Goal: Entertainment & Leisure: Consume media (video, audio)

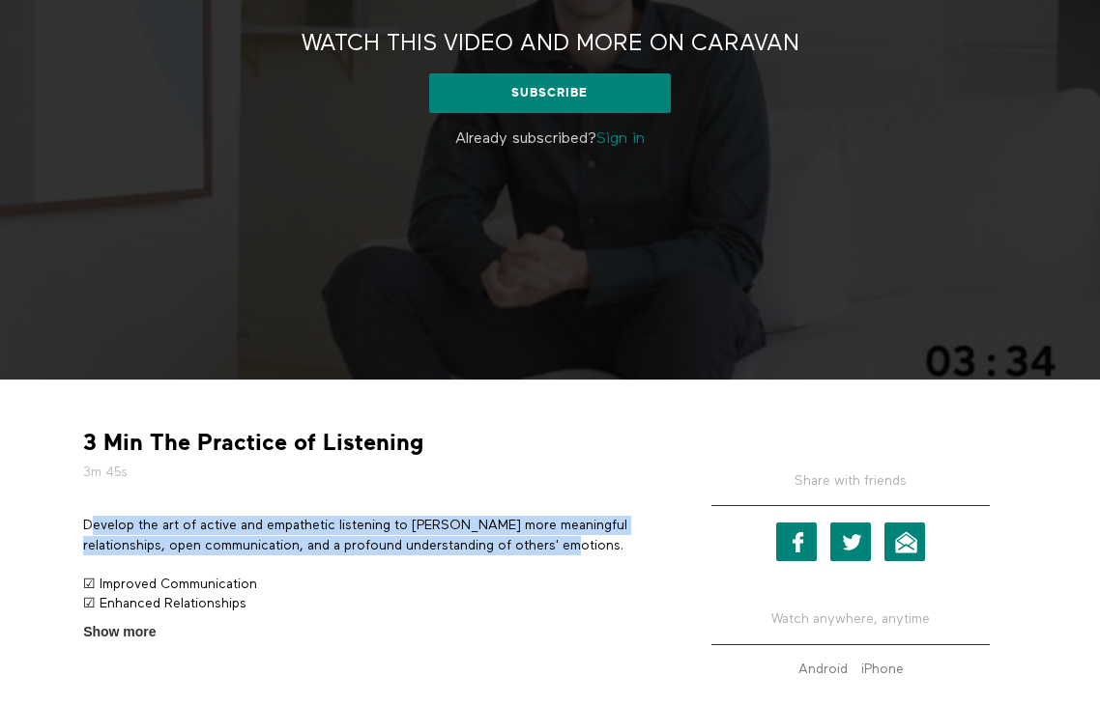
scroll to position [247, 0]
click at [85, 524] on p "Develop the art of active and empathetic listening to foster more meaningful re…" at bounding box center [369, 536] width 572 height 40
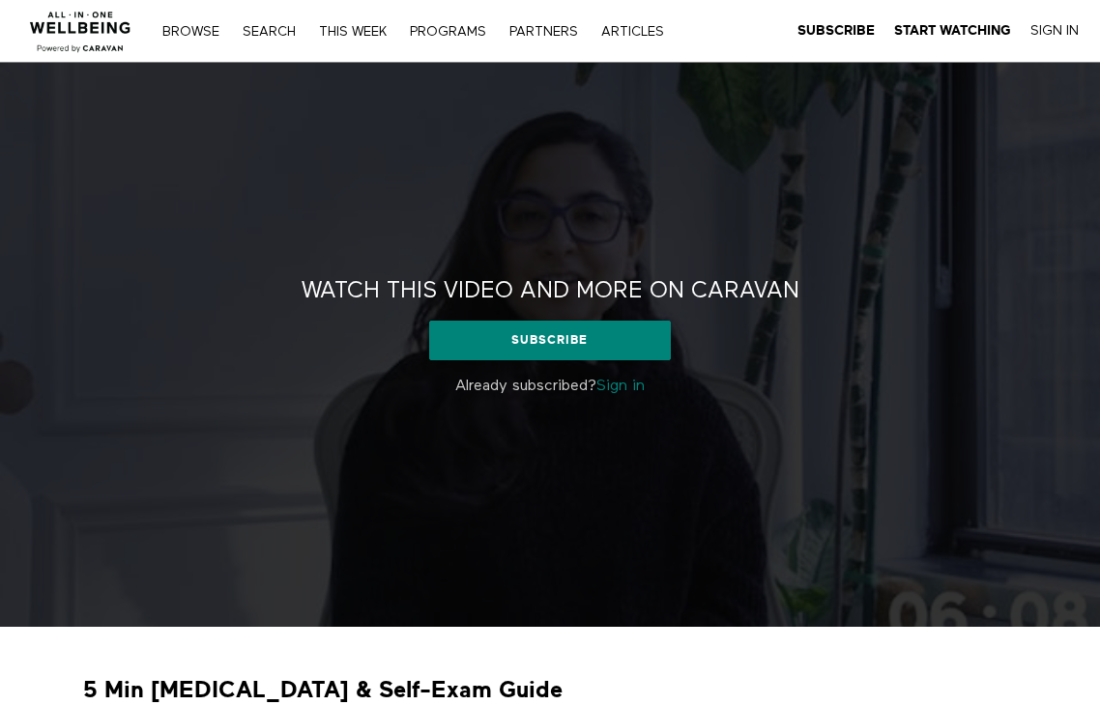
scroll to position [223, 0]
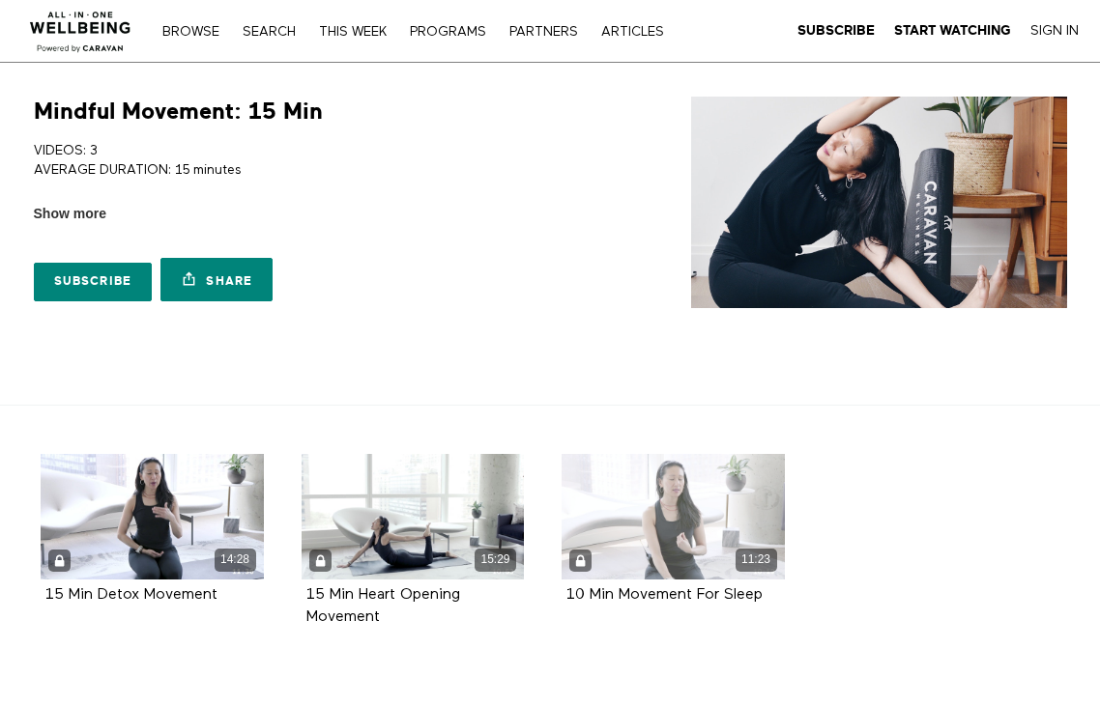
click at [681, 564] on div "11:23" at bounding box center [672, 560] width 223 height 22
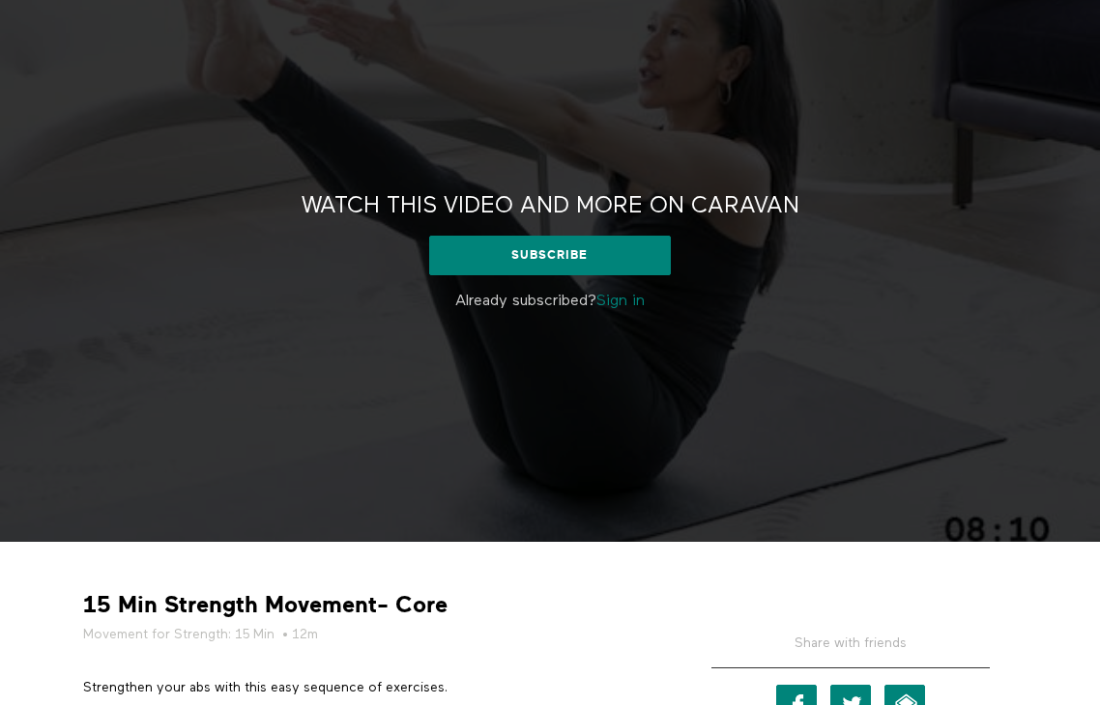
scroll to position [85, 0]
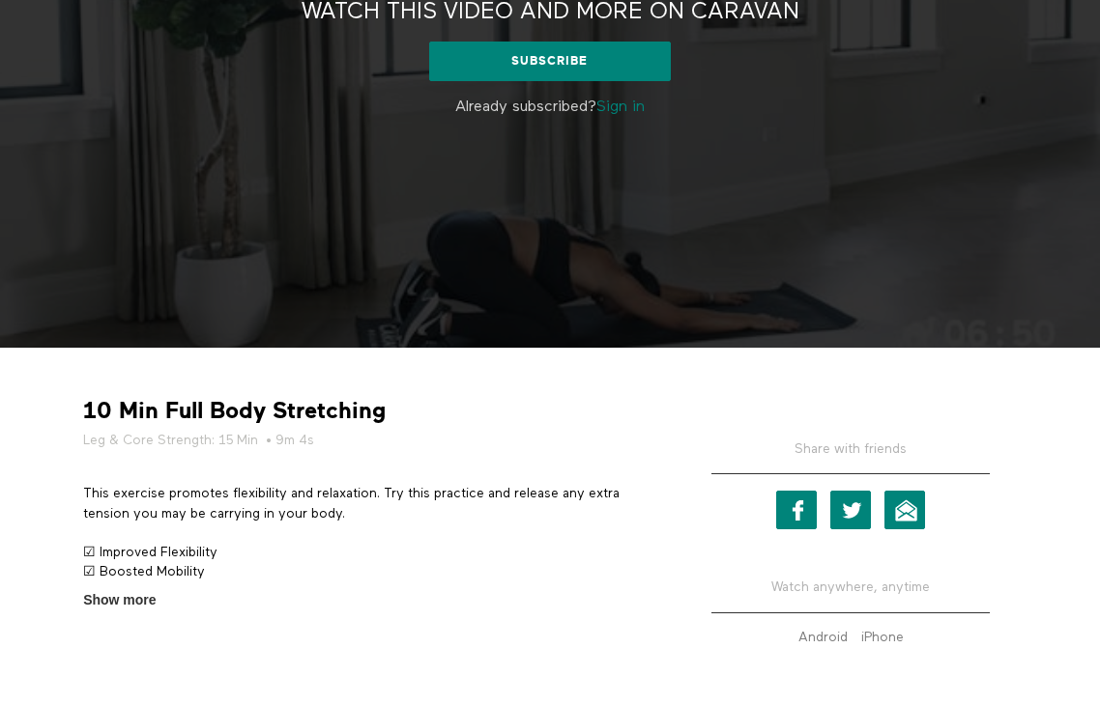
scroll to position [297, 0]
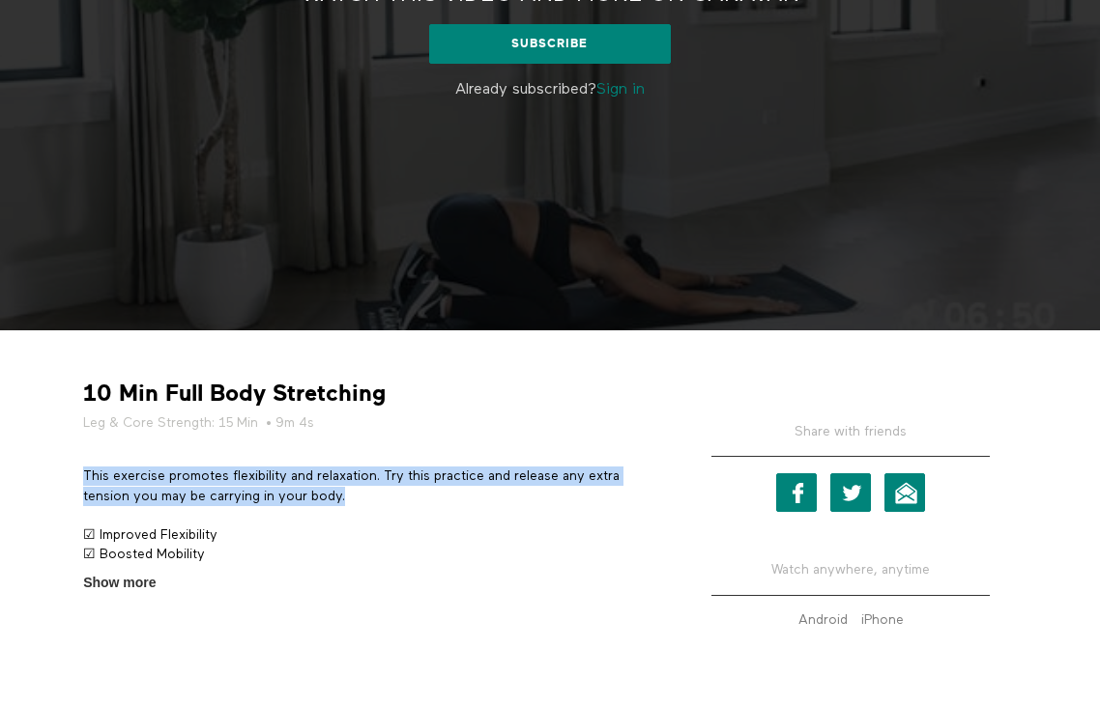
drag, startPoint x: 368, startPoint y: 489, endPoint x: 77, endPoint y: 470, distance: 291.5
click at [77, 470] on section "This exercise promotes flexibility and relaxation. Try this practice and releas…" at bounding box center [369, 530] width 587 height 127
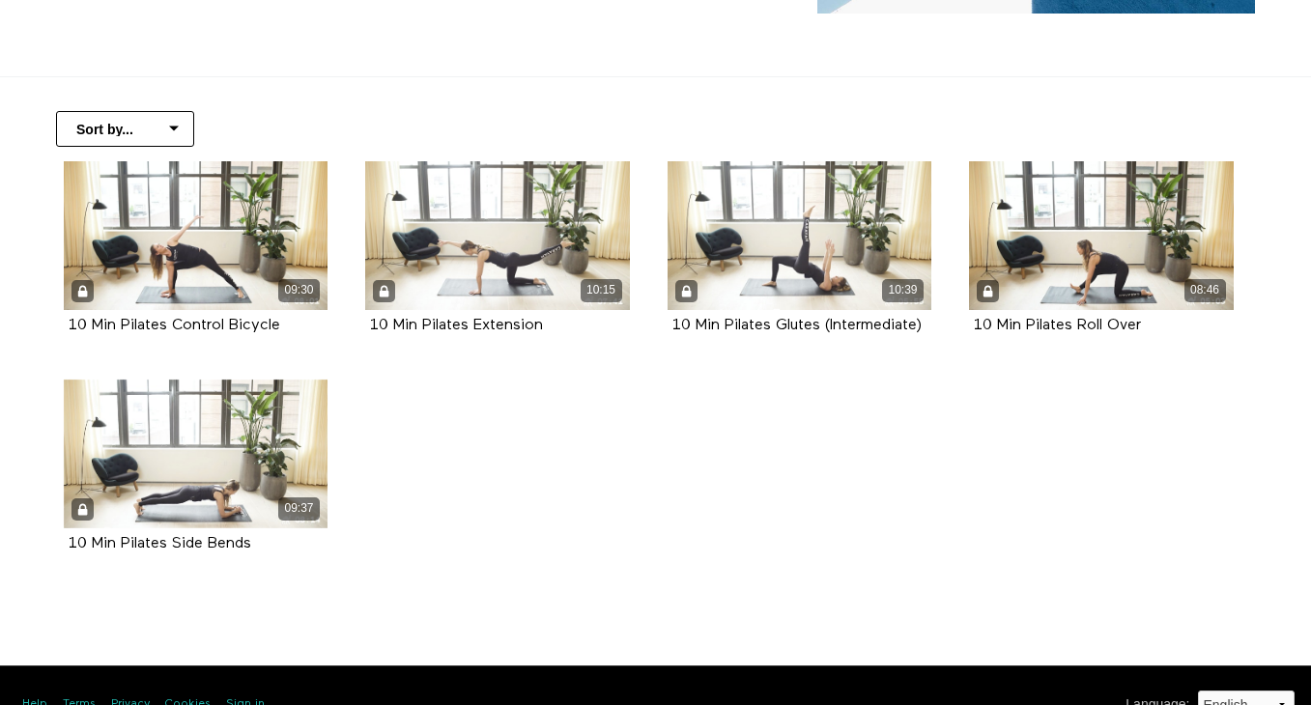
scroll to position [328, 0]
